Goal: Information Seeking & Learning: Compare options

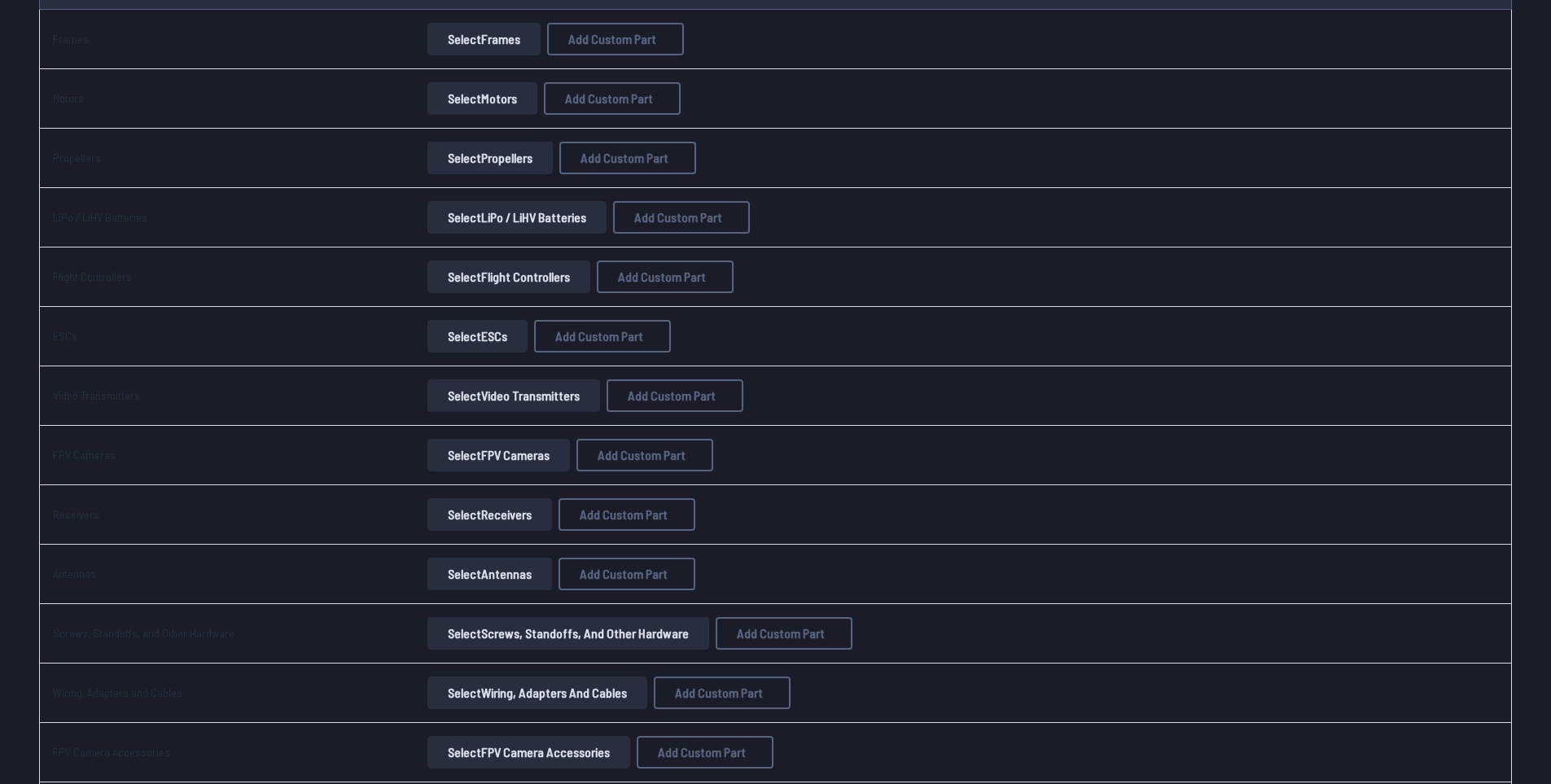
scroll to position [245, 0]
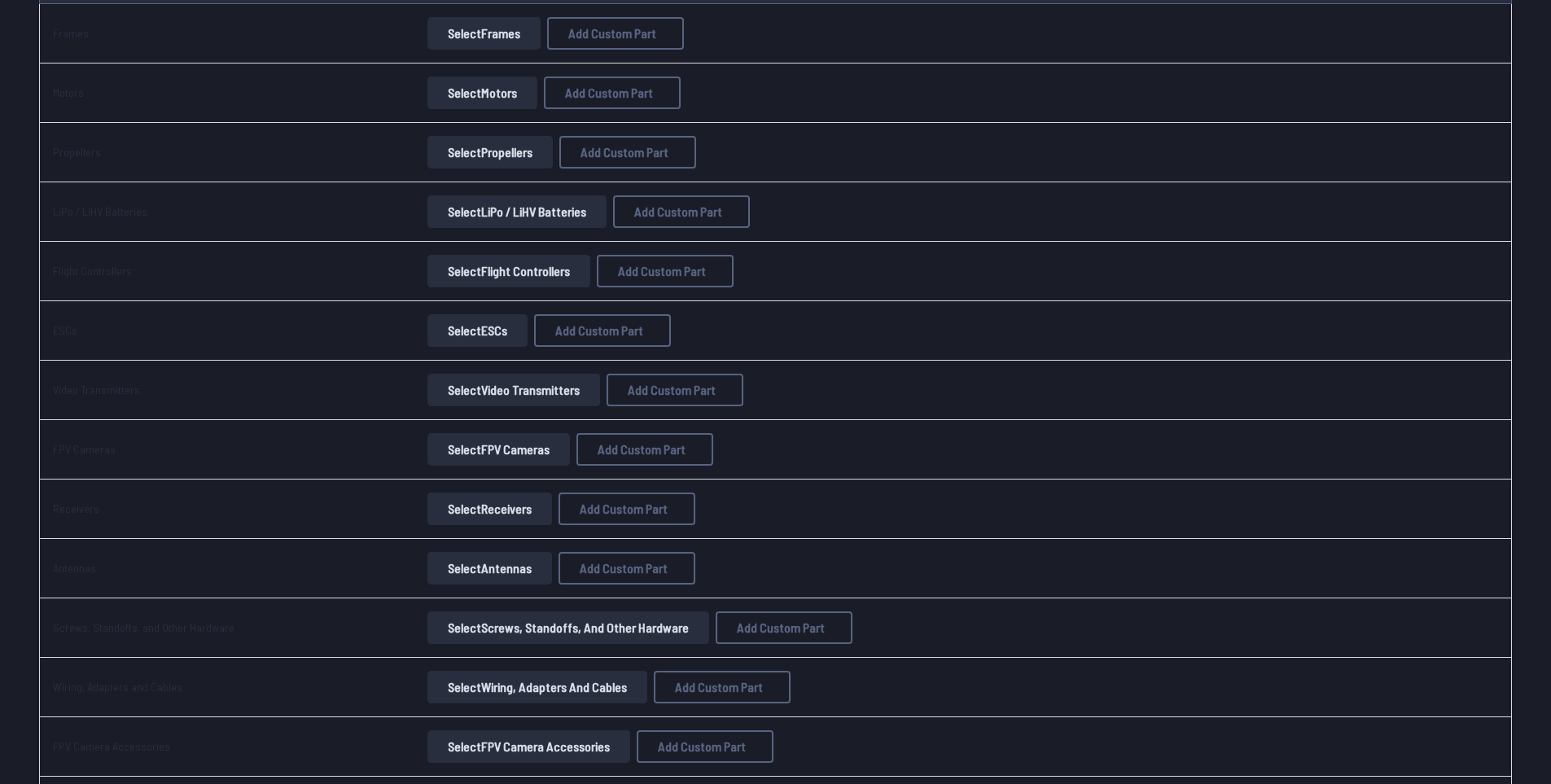
click at [485, 448] on button "Select FPV Cameras" at bounding box center [498, 449] width 143 height 33
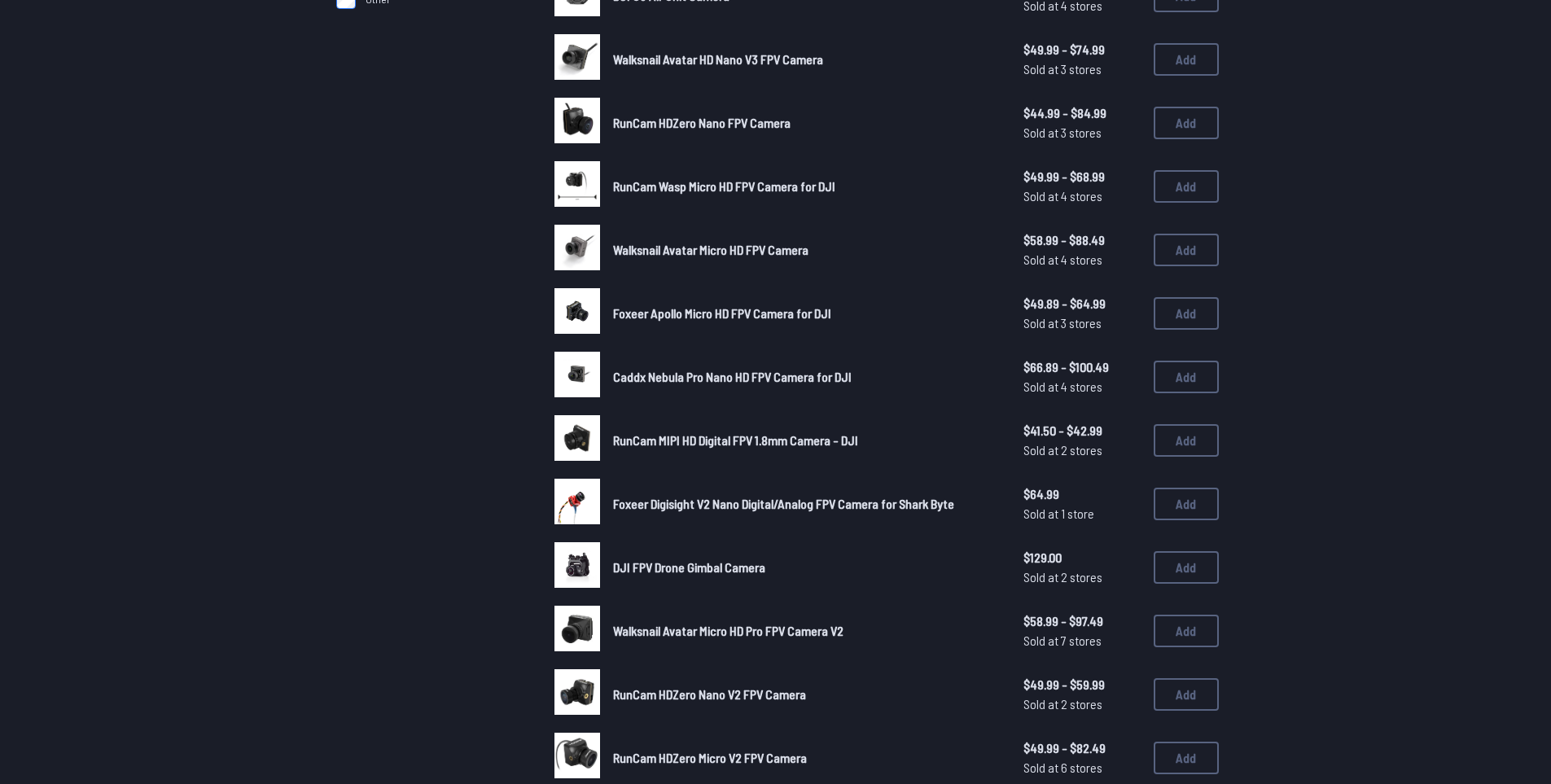
scroll to position [570, 0]
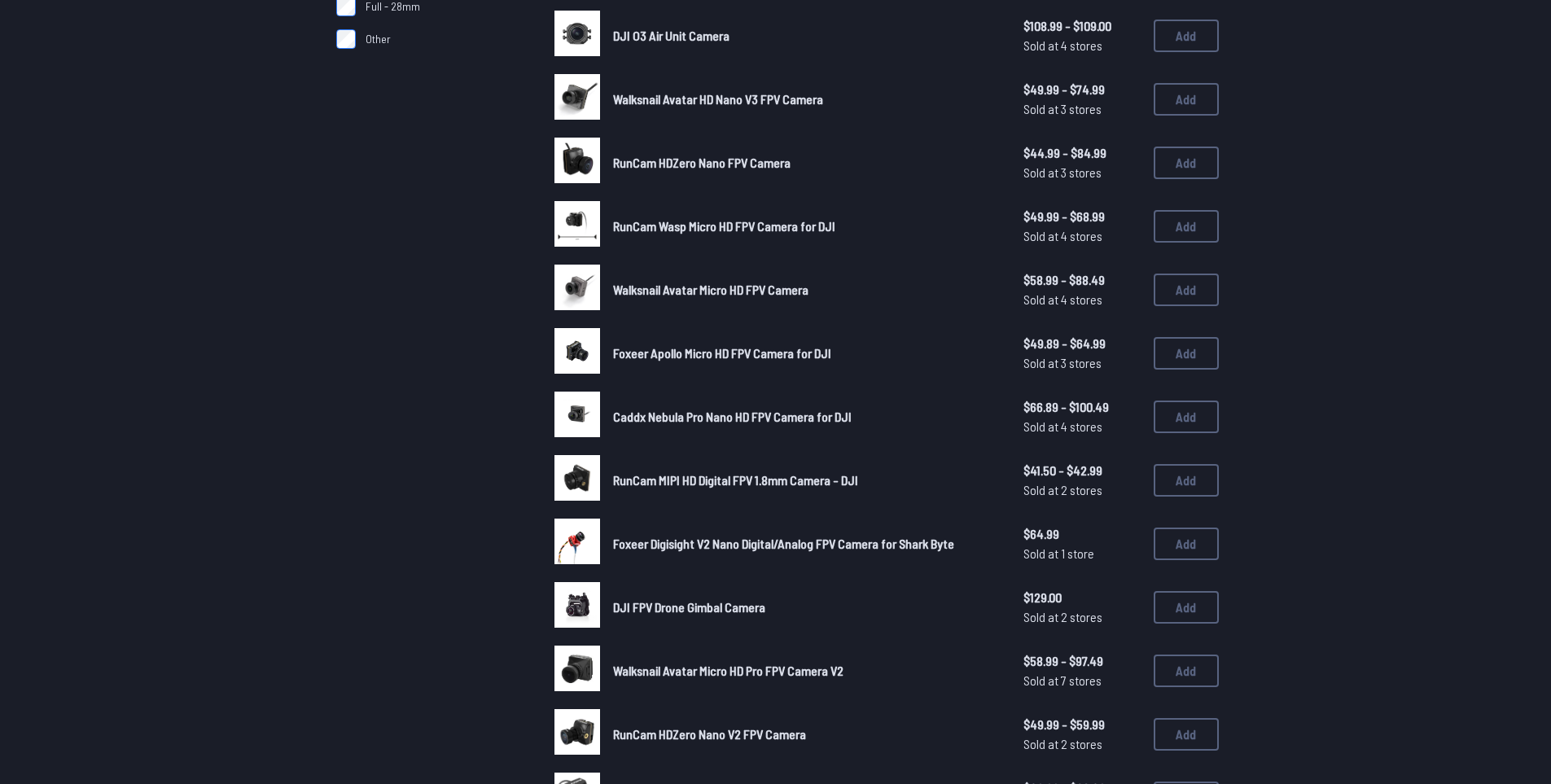
click at [582, 415] on img at bounding box center [577, 413] width 46 height 46
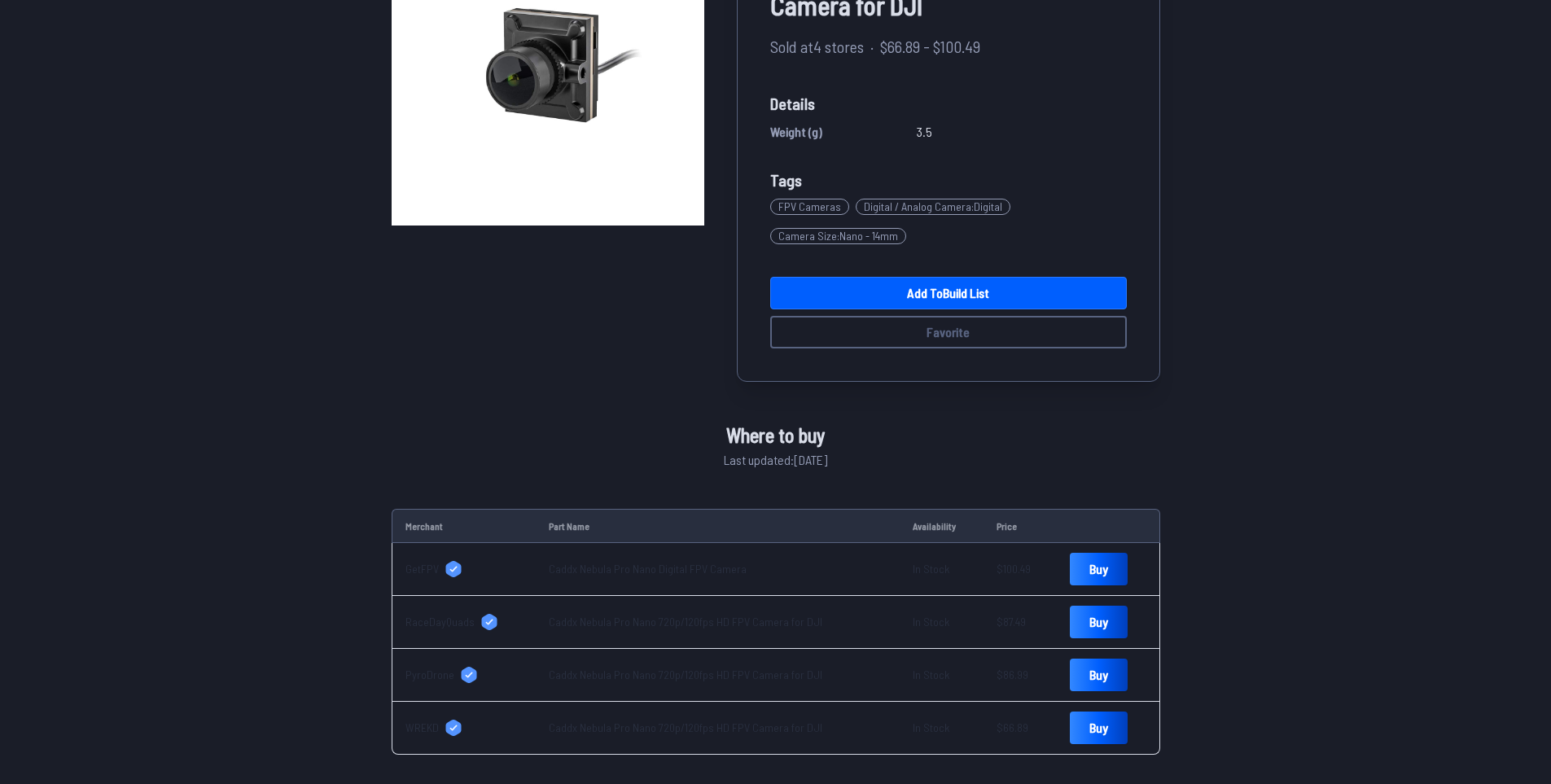
scroll to position [488, 0]
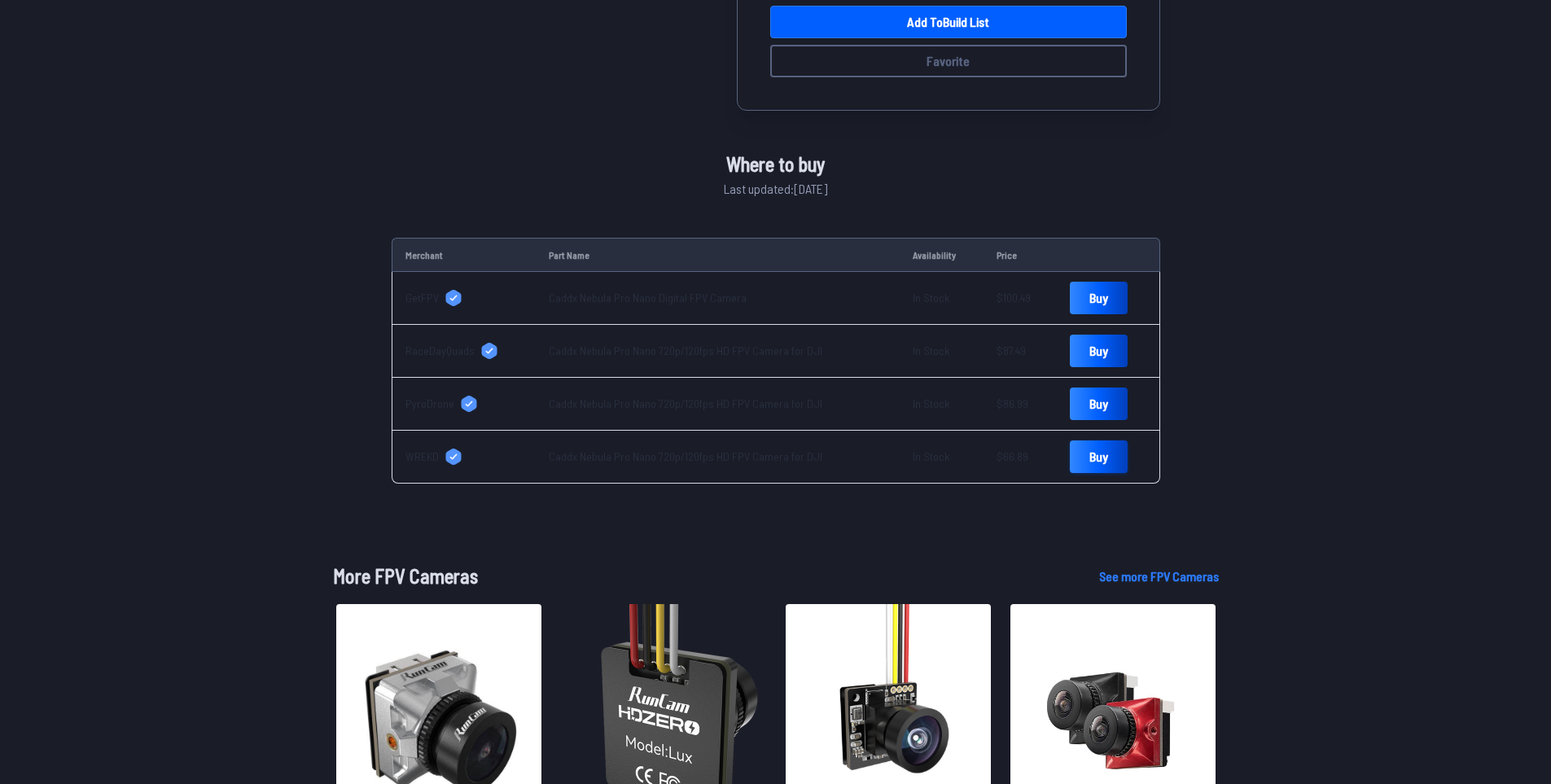
click at [1086, 455] on link "Buy" at bounding box center [1099, 457] width 58 height 33
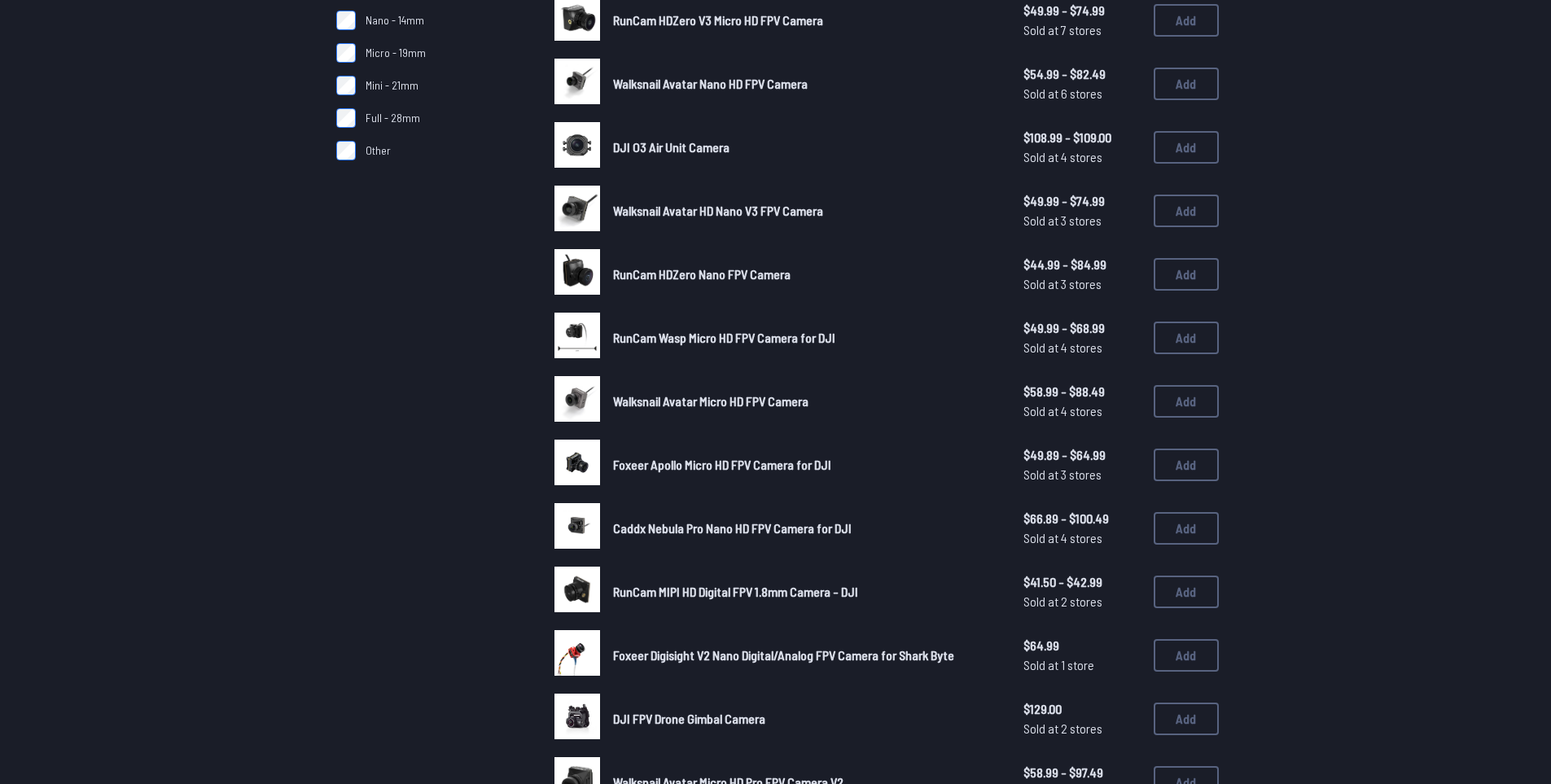
scroll to position [896, 0]
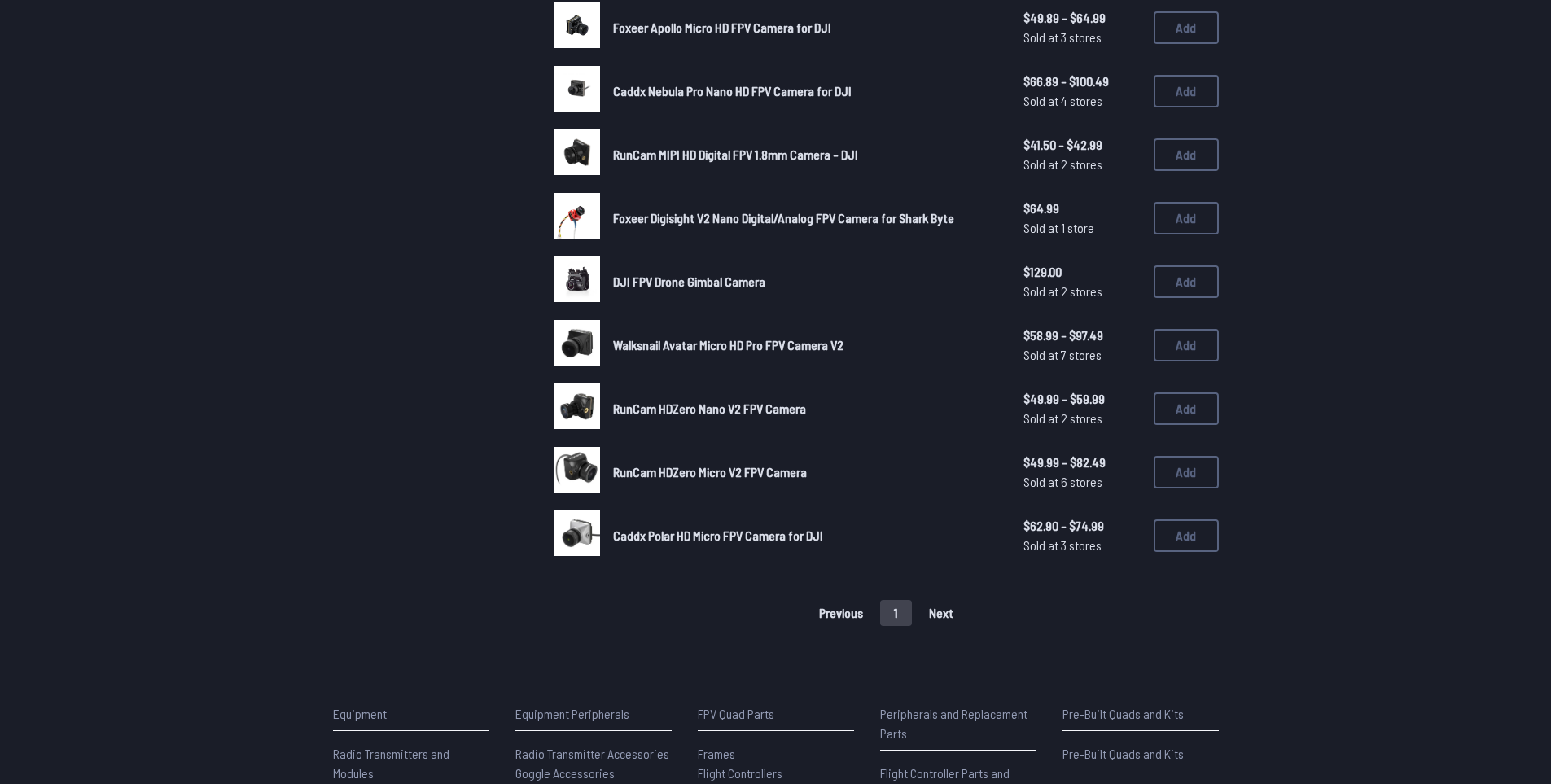
click at [675, 534] on span "Caddx Polar HD Micro FPV Camera for DJI" at bounding box center [718, 535] width 210 height 16
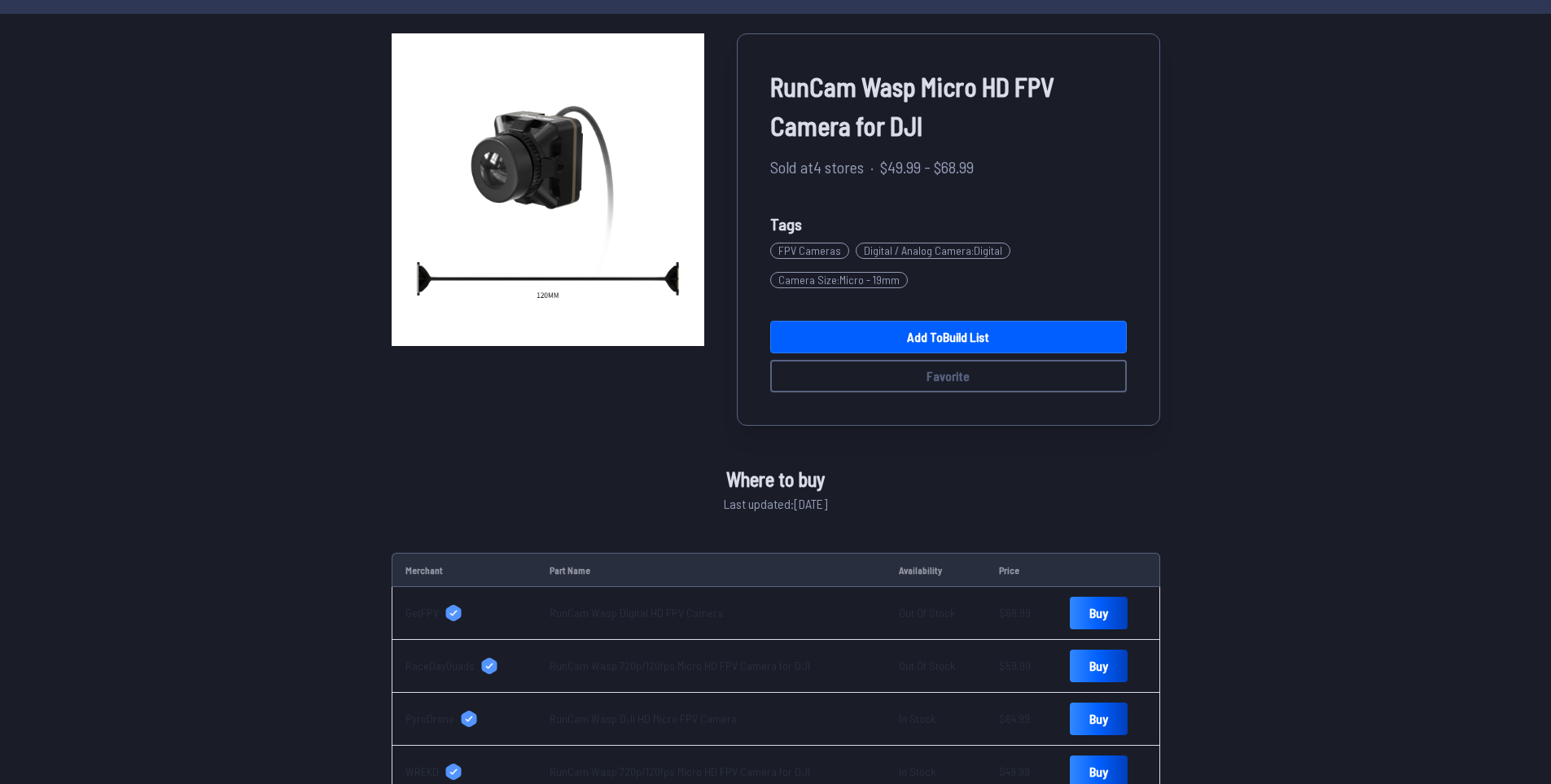
scroll to position [245, 0]
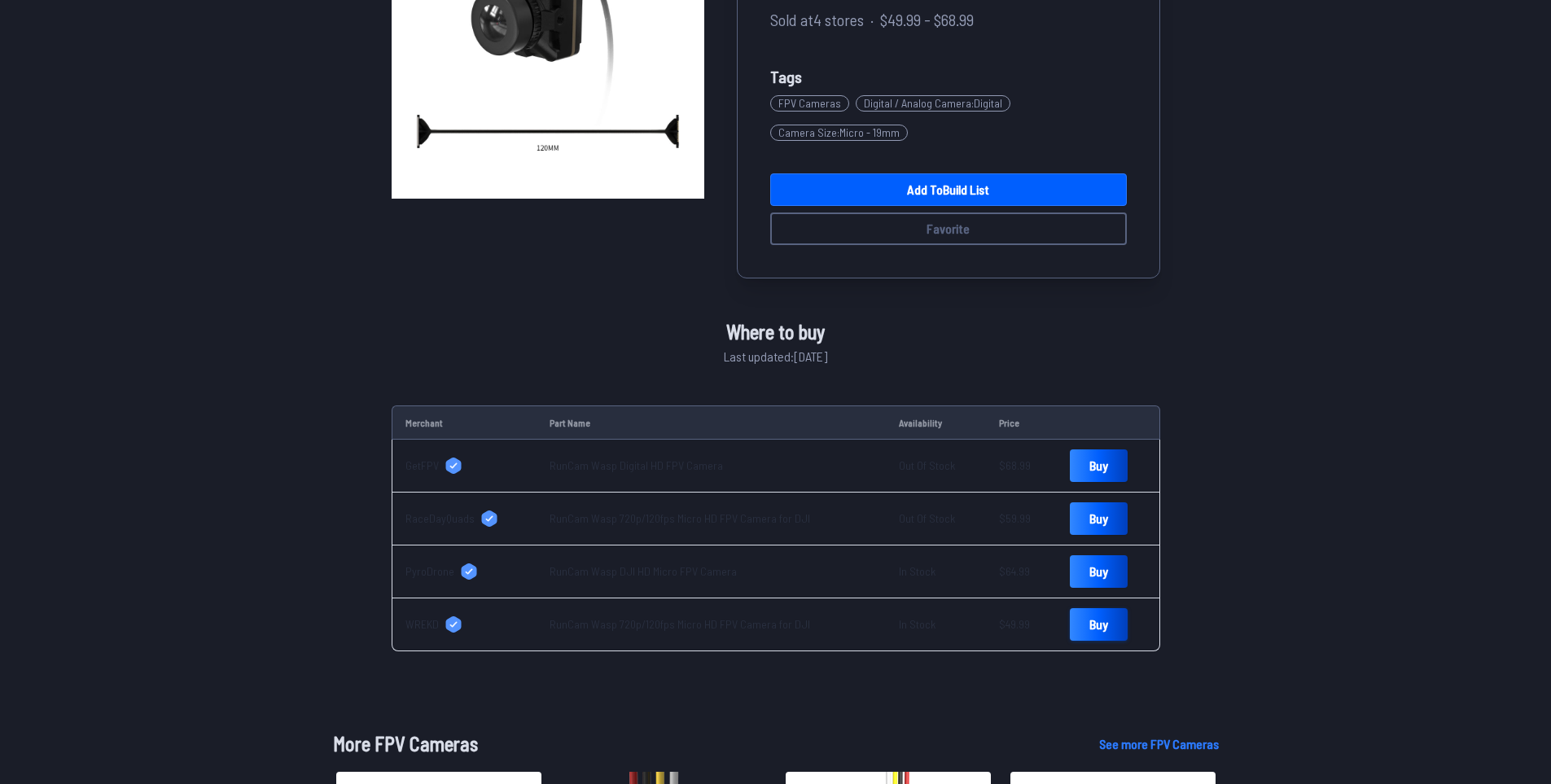
click at [1085, 624] on link "Buy" at bounding box center [1099, 625] width 58 height 33
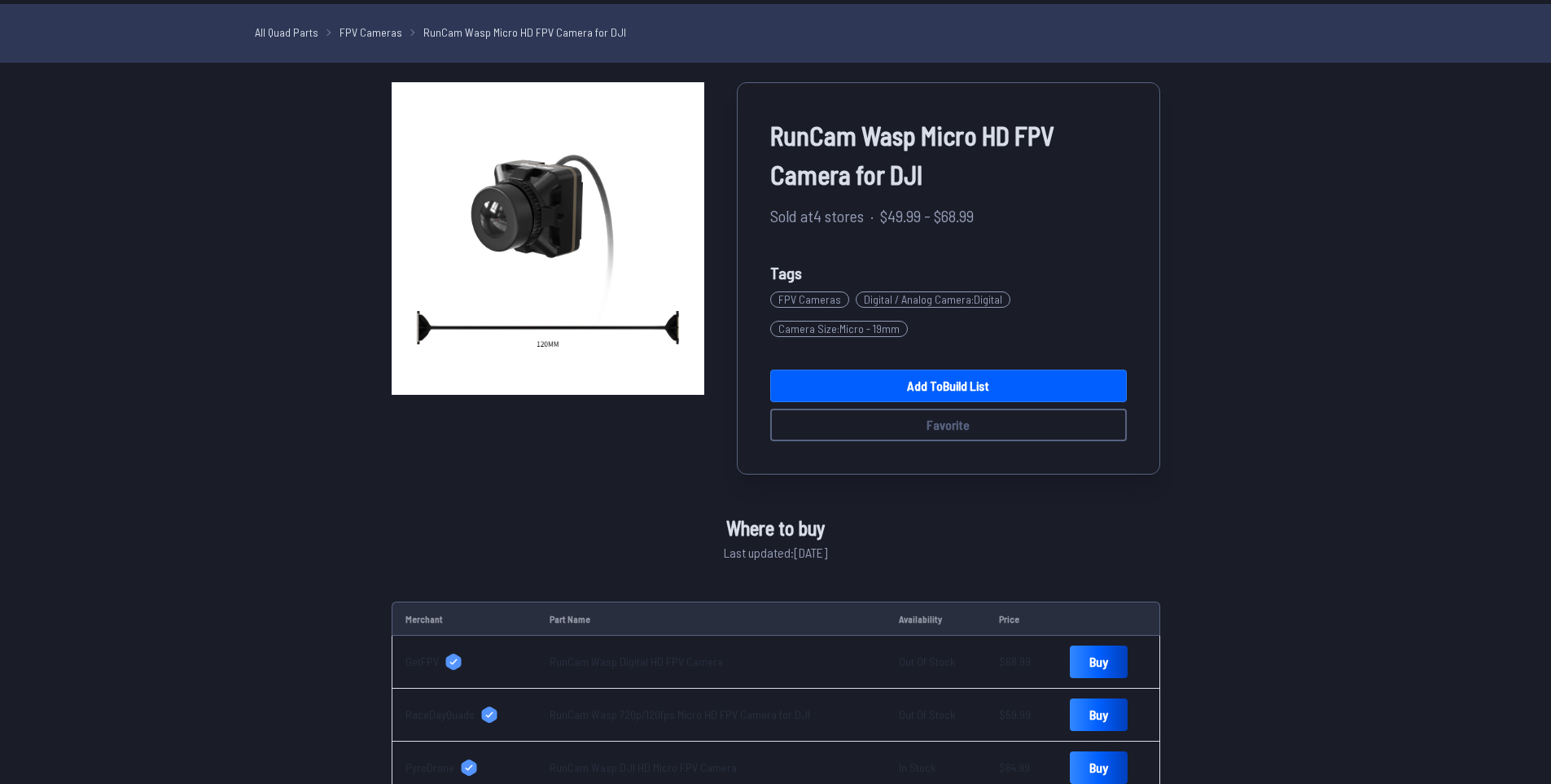
scroll to position [0, 0]
